Goal: Task Accomplishment & Management: Use online tool/utility

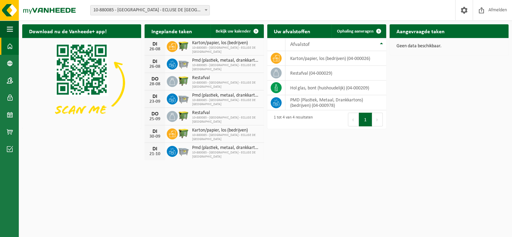
click at [204, 11] on span at bounding box center [206, 9] width 7 height 9
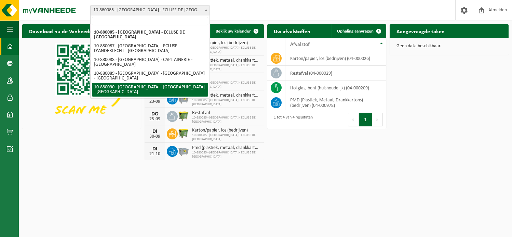
select select "110426"
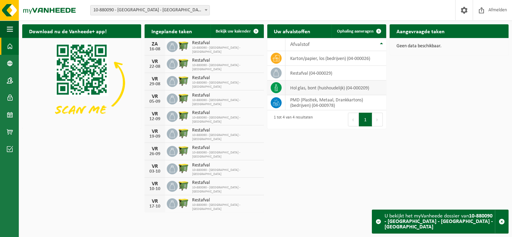
click at [303, 90] on td "hol glas, bont (huishoudelijk) (04-000209)" at bounding box center [336, 87] width 101 height 15
click at [352, 31] on span "Ophaling aanvragen" at bounding box center [355, 31] width 37 height 4
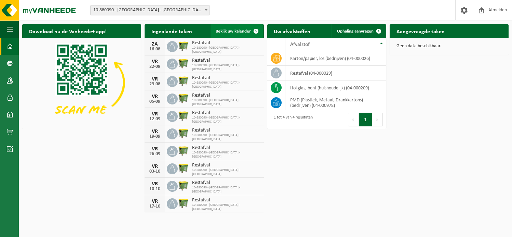
click at [236, 32] on span "Bekijk uw kalender" at bounding box center [233, 31] width 35 height 4
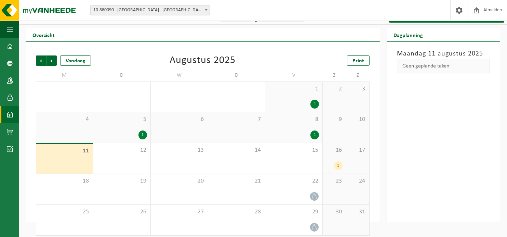
scroll to position [16, 0]
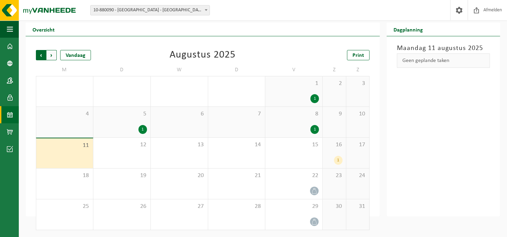
click at [50, 55] on span "Volgende" at bounding box center [52, 55] width 10 height 10
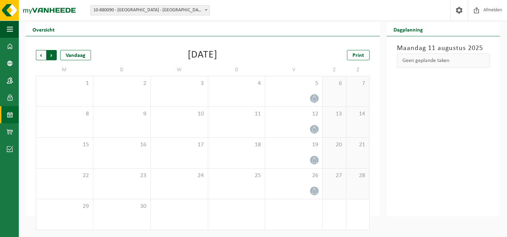
click at [42, 55] on span "Vorige" at bounding box center [41, 55] width 10 height 10
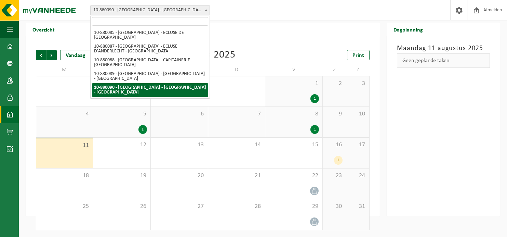
click at [163, 10] on span "10-880090 - [GEOGRAPHIC_DATA] - [GEOGRAPHIC_DATA] - [GEOGRAPHIC_DATA]" at bounding box center [150, 10] width 119 height 10
click at [204, 11] on span at bounding box center [206, 9] width 7 height 9
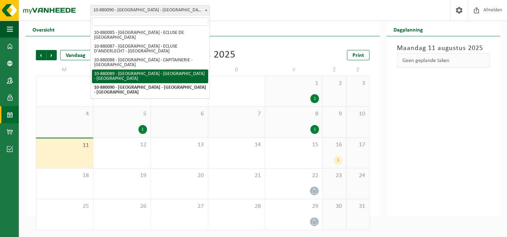
select select "110425"
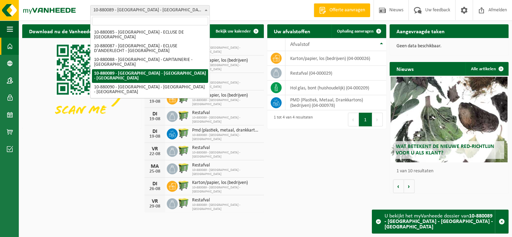
click at [207, 8] on span at bounding box center [206, 9] width 7 height 9
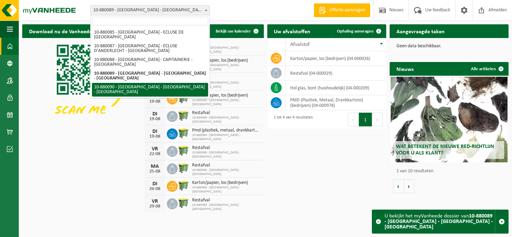
select select "110426"
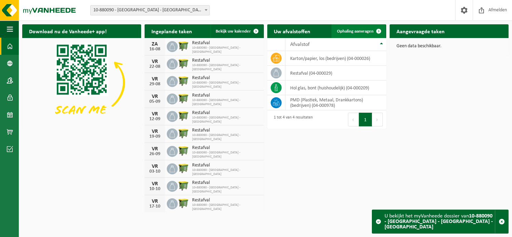
click at [338, 31] on span "Ophaling aanvragen" at bounding box center [355, 31] width 37 height 4
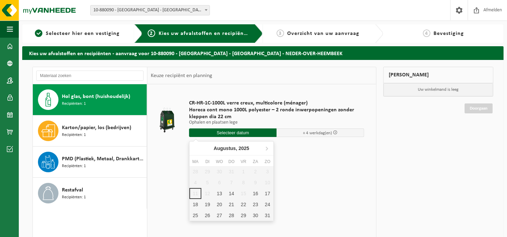
click at [225, 131] on input "text" at bounding box center [233, 132] width 88 height 9
click at [223, 194] on div "13" at bounding box center [219, 193] width 12 height 11
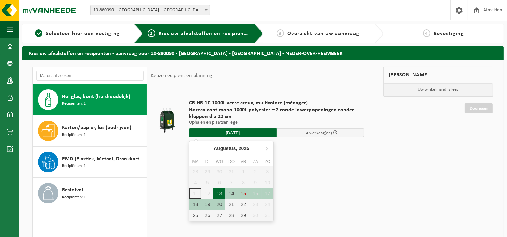
type input "Van 2025-08-13"
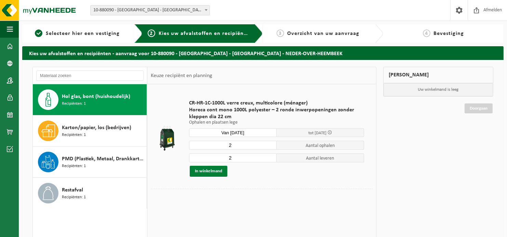
click at [210, 172] on button "In winkelmand" at bounding box center [209, 171] width 38 height 11
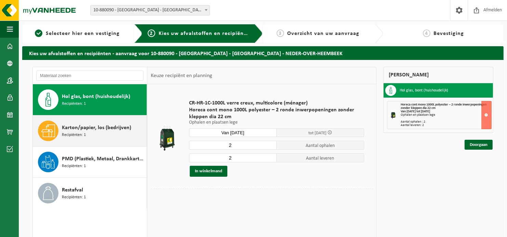
click at [68, 133] on span "Recipiënten: 1" at bounding box center [74, 135] width 24 height 6
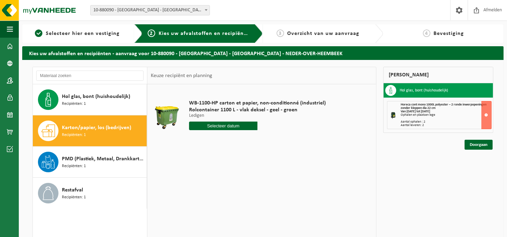
click at [247, 125] on input "text" at bounding box center [223, 125] width 68 height 9
click at [208, 199] on div "19" at bounding box center [207, 197] width 12 height 11
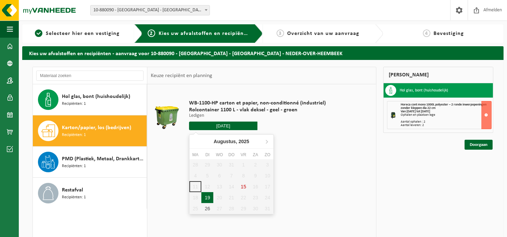
type input "Van 2025-08-19"
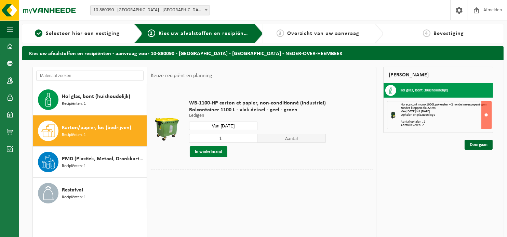
click at [206, 150] on button "In winkelmand" at bounding box center [209, 151] width 38 height 11
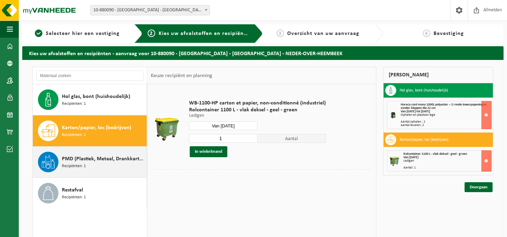
click at [64, 158] on span "PMD (Plastiek, Metaal, Drankkartons) (bedrijven)" at bounding box center [103, 159] width 83 height 8
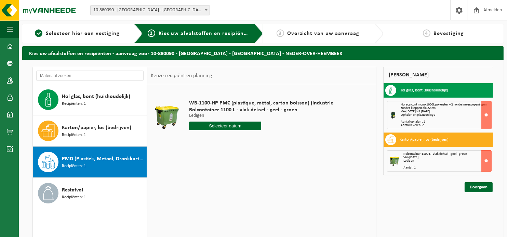
click at [218, 125] on input "text" at bounding box center [225, 125] width 72 height 9
click at [205, 197] on div "19" at bounding box center [207, 197] width 12 height 11
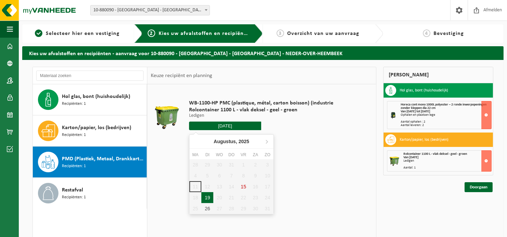
type input "Van 2025-08-19"
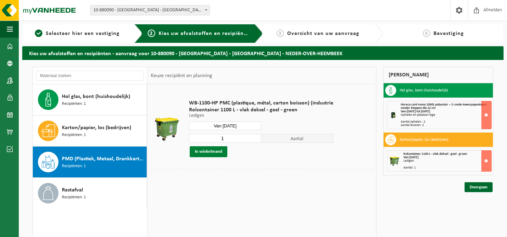
click at [210, 150] on button "In winkelmand" at bounding box center [209, 151] width 38 height 11
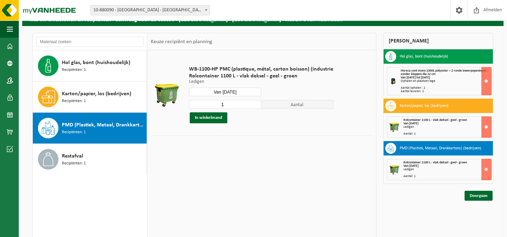
scroll to position [34, 0]
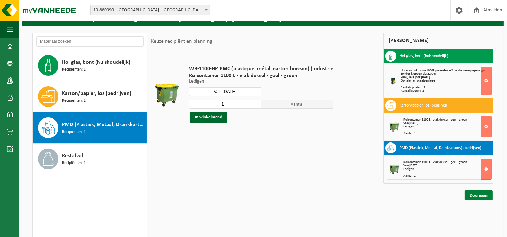
click at [482, 197] on link "Doorgaan" at bounding box center [479, 195] width 28 height 10
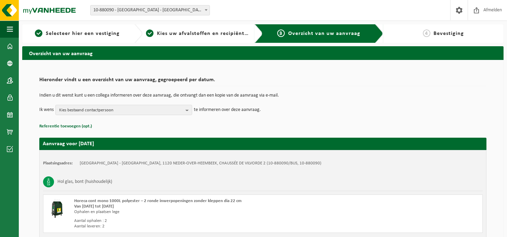
click at [434, 32] on span "Bevestiging" at bounding box center [449, 33] width 30 height 5
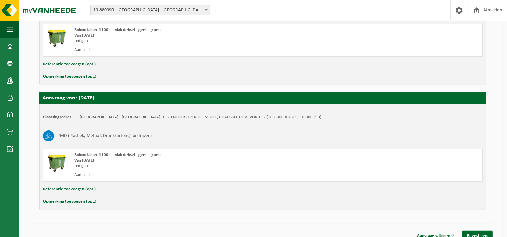
scroll to position [307, 0]
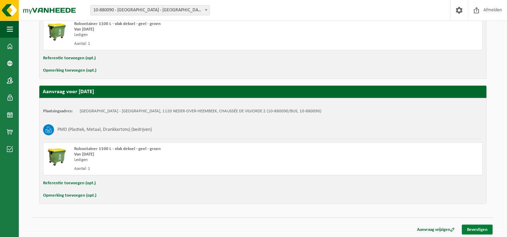
click at [471, 227] on link "Bevestigen" at bounding box center [477, 229] width 31 height 10
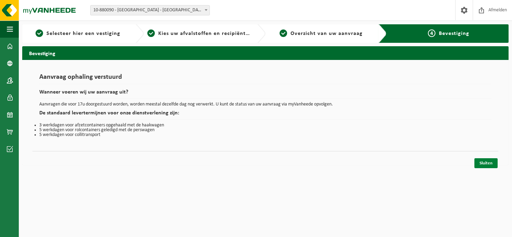
click at [480, 158] on link "Sluiten" at bounding box center [486, 163] width 23 height 10
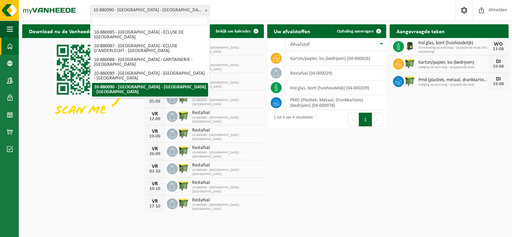
click at [205, 9] on span at bounding box center [206, 9] width 7 height 9
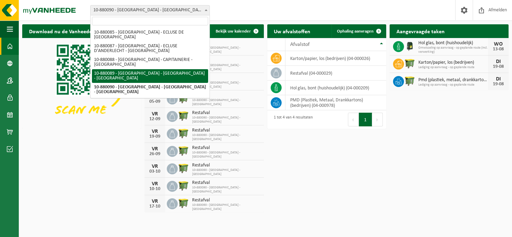
click at [384, 149] on div "Download nu de Vanheede+ app! Verberg [GEOGRAPHIC_DATA] taken Bekijk uw kalende…" at bounding box center [266, 118] width 490 height 194
